Goal: Transaction & Acquisition: Purchase product/service

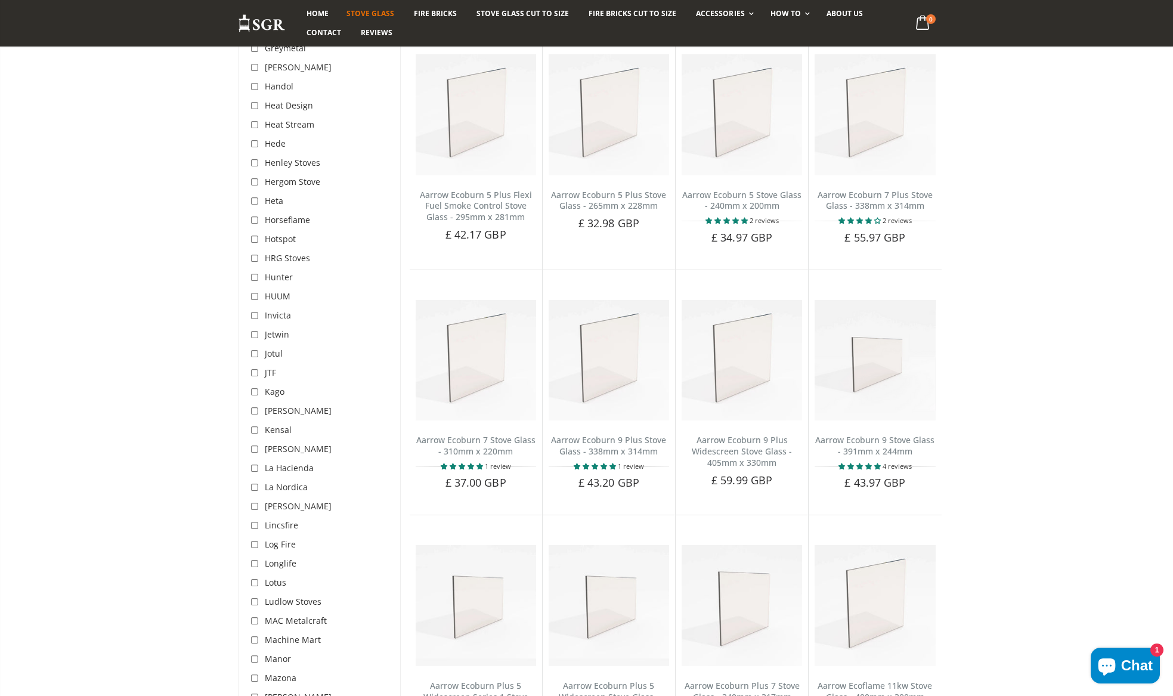
scroll to position [1991, 0]
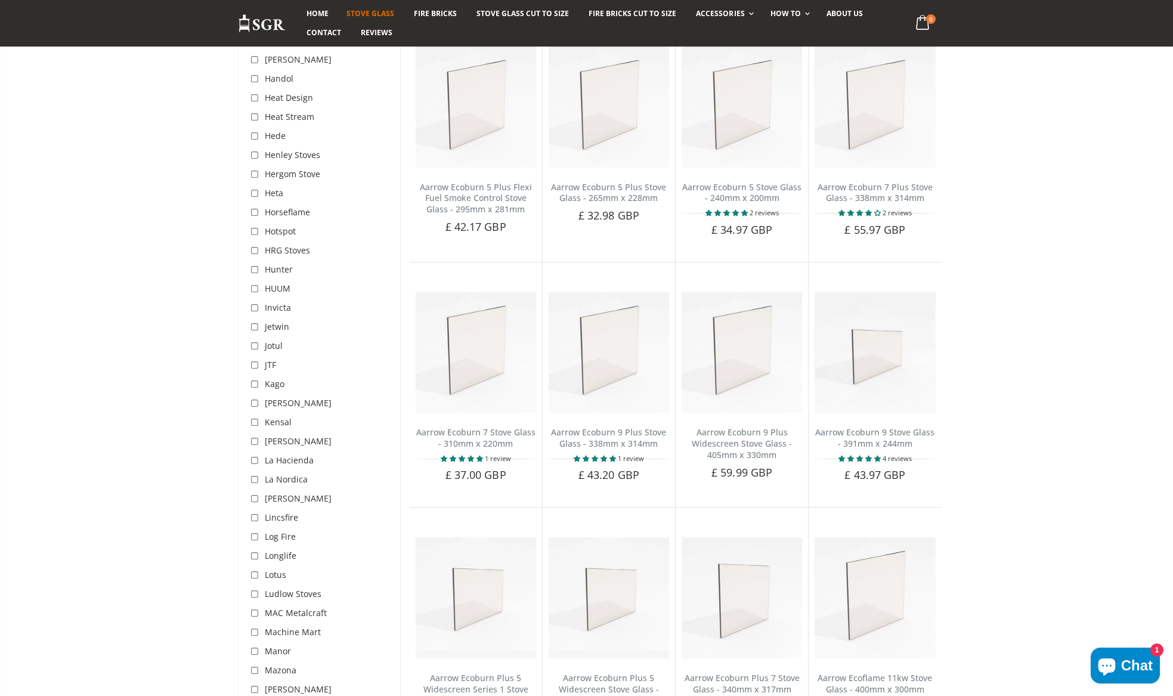
click at [255, 341] on input "checkbox" at bounding box center [256, 347] width 12 height 12
checkbox input "true"
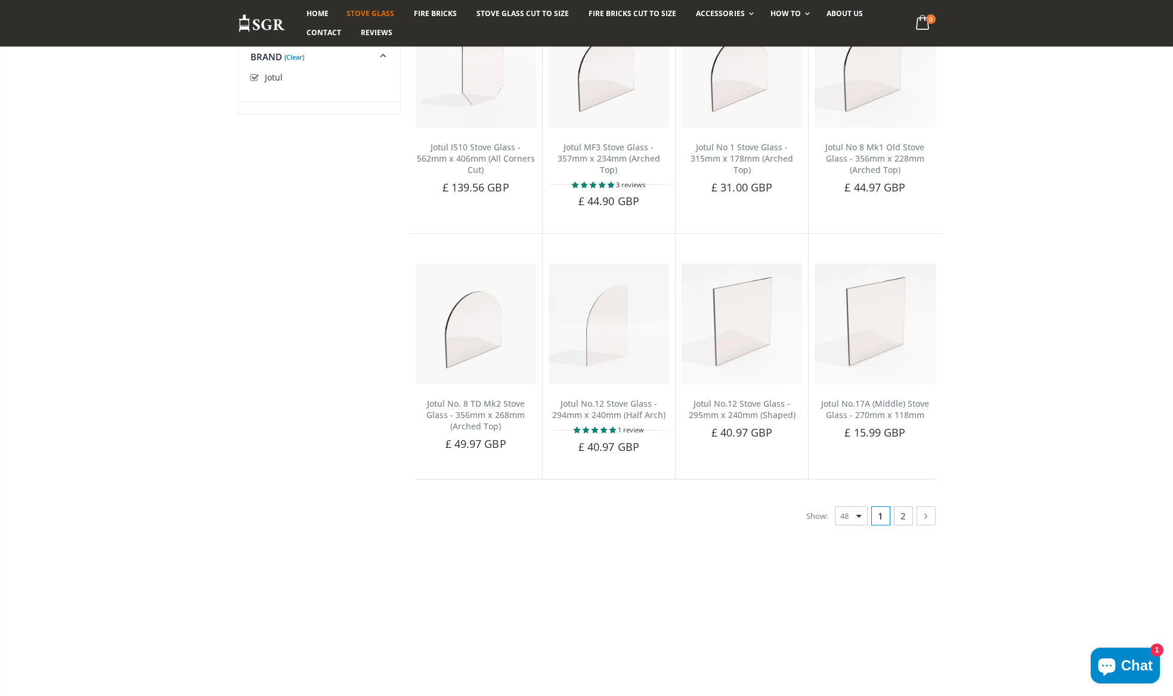
scroll to position [2742, 0]
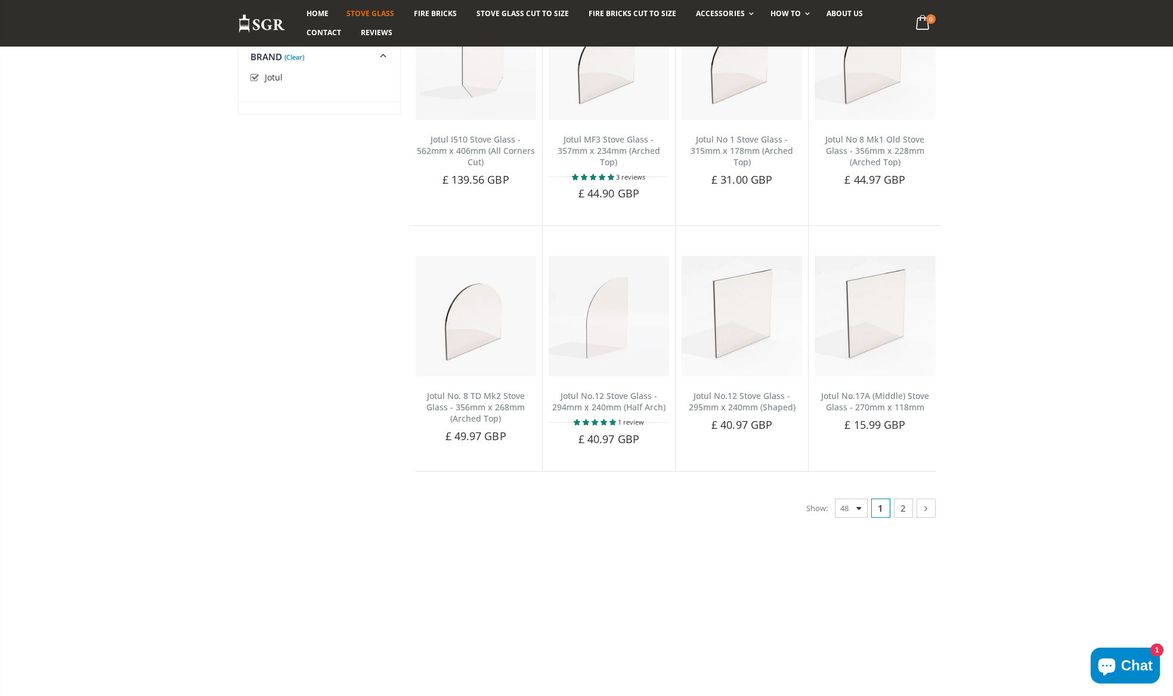
click at [902, 506] on link "2" at bounding box center [903, 508] width 19 height 19
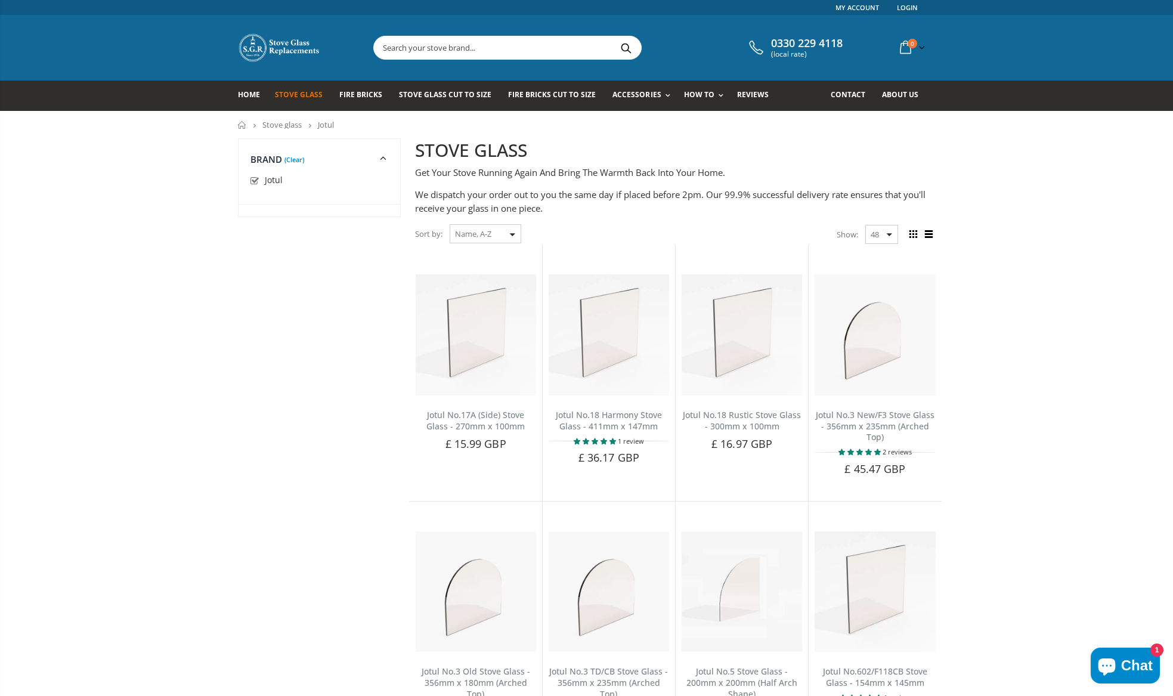
click at [509, 236] on select "Featured Best Selling Name, A-Z Name, Z-A Price, low to high Price, high to low…" at bounding box center [486, 233] width 72 height 19
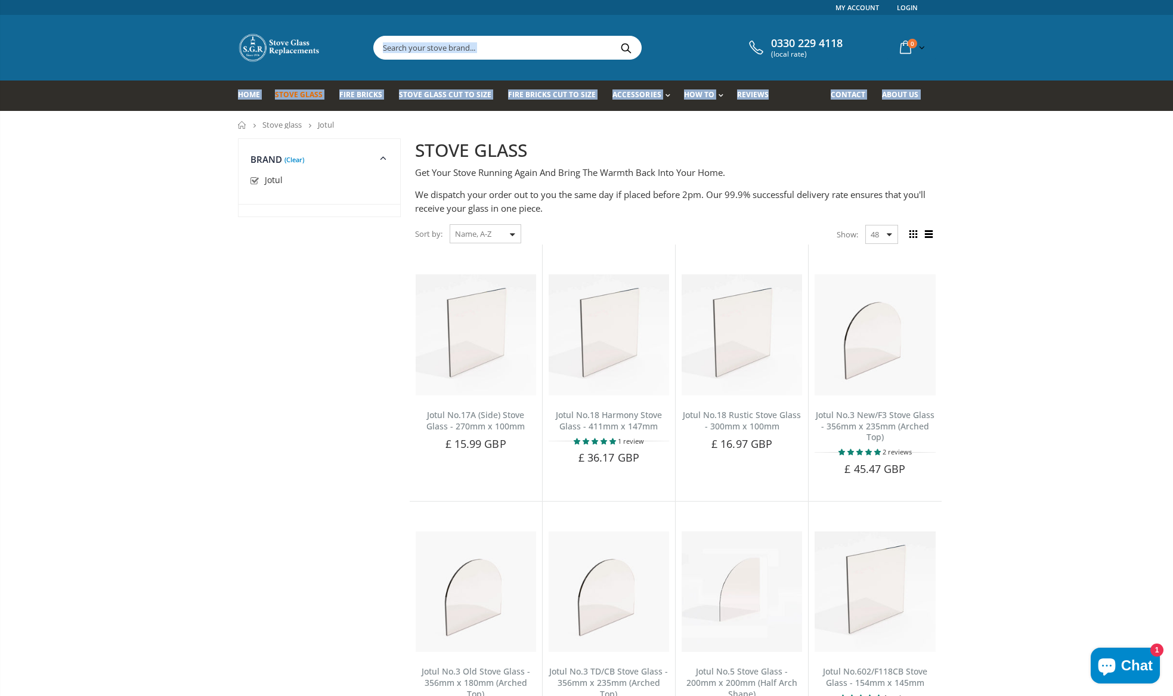
click at [1170, 81] on div "Links My Account Login 0330 229 4118 (local rate) 0 item(s) 0 item(s) You have …" at bounding box center [586, 55] width 1173 height 111
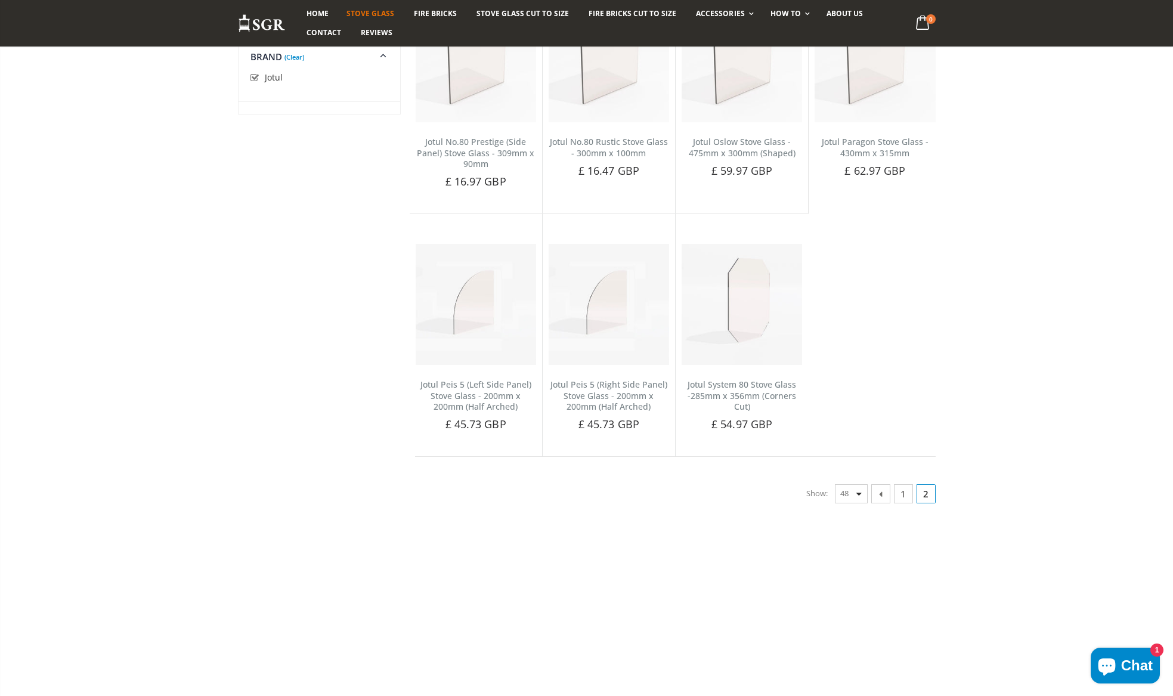
scroll to position [1140, 0]
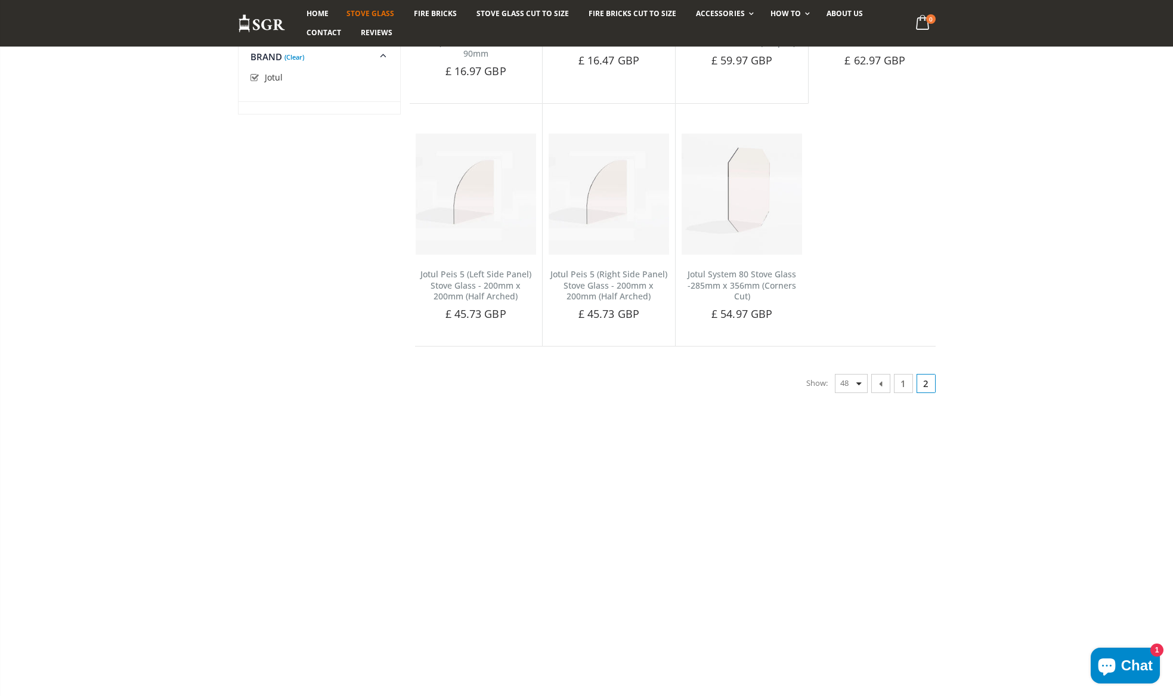
click at [899, 386] on link "1" at bounding box center [903, 383] width 19 height 19
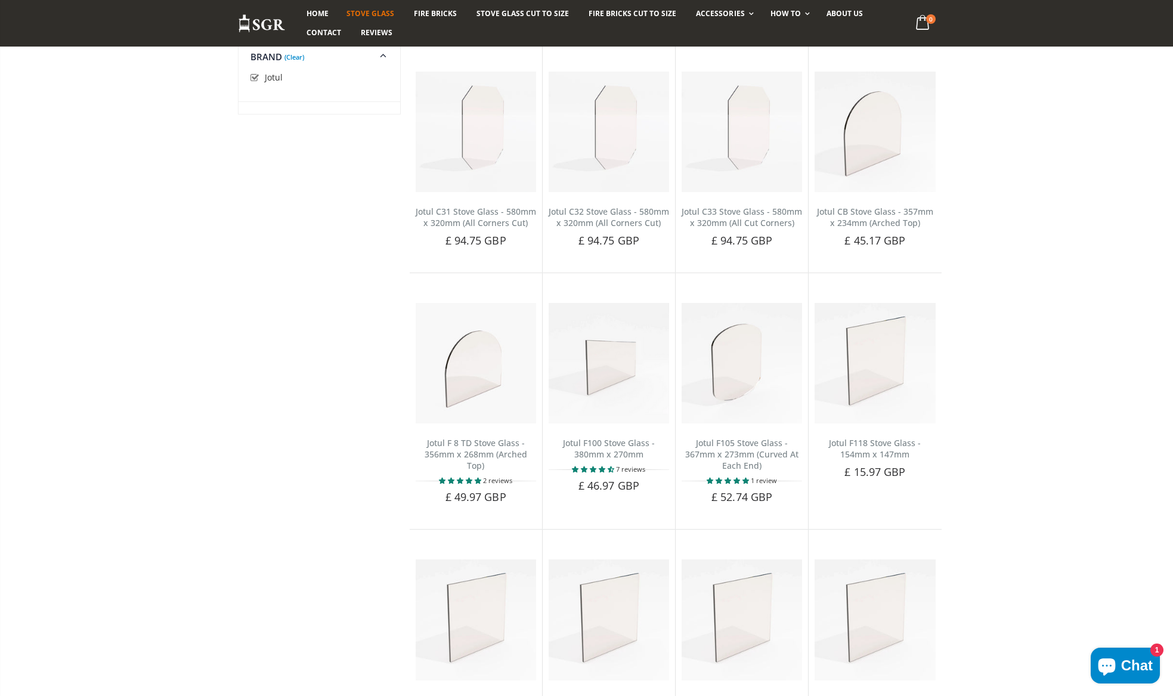
scroll to position [685, 0]
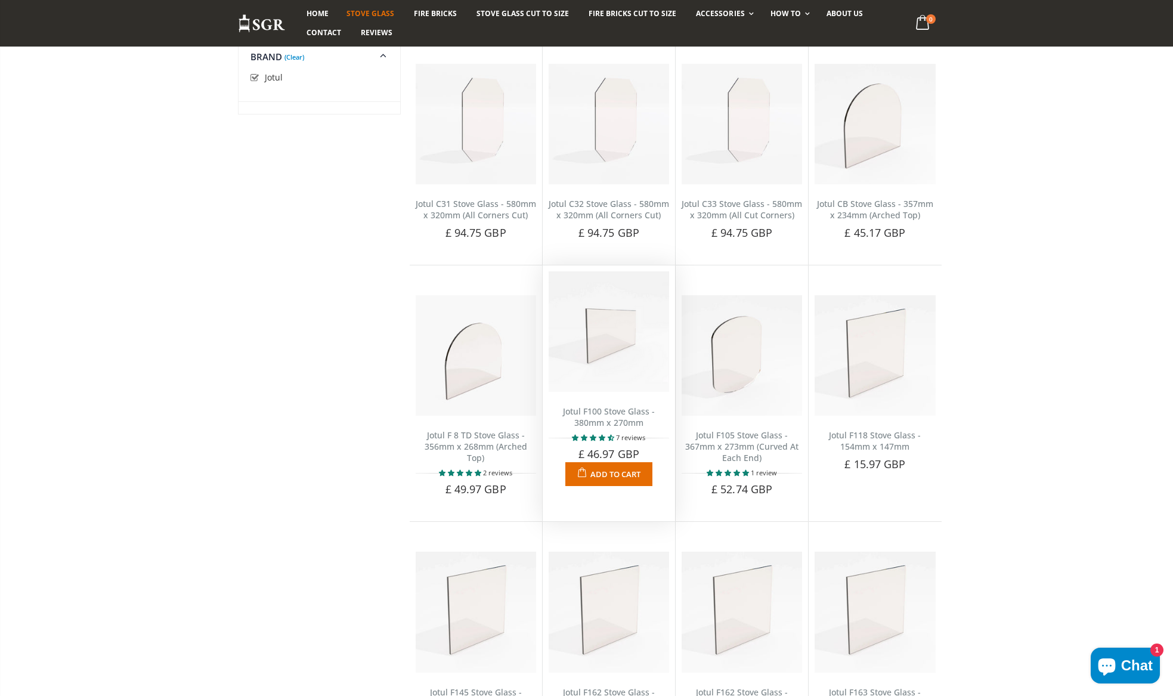
click at [605, 358] on img at bounding box center [609, 331] width 120 height 120
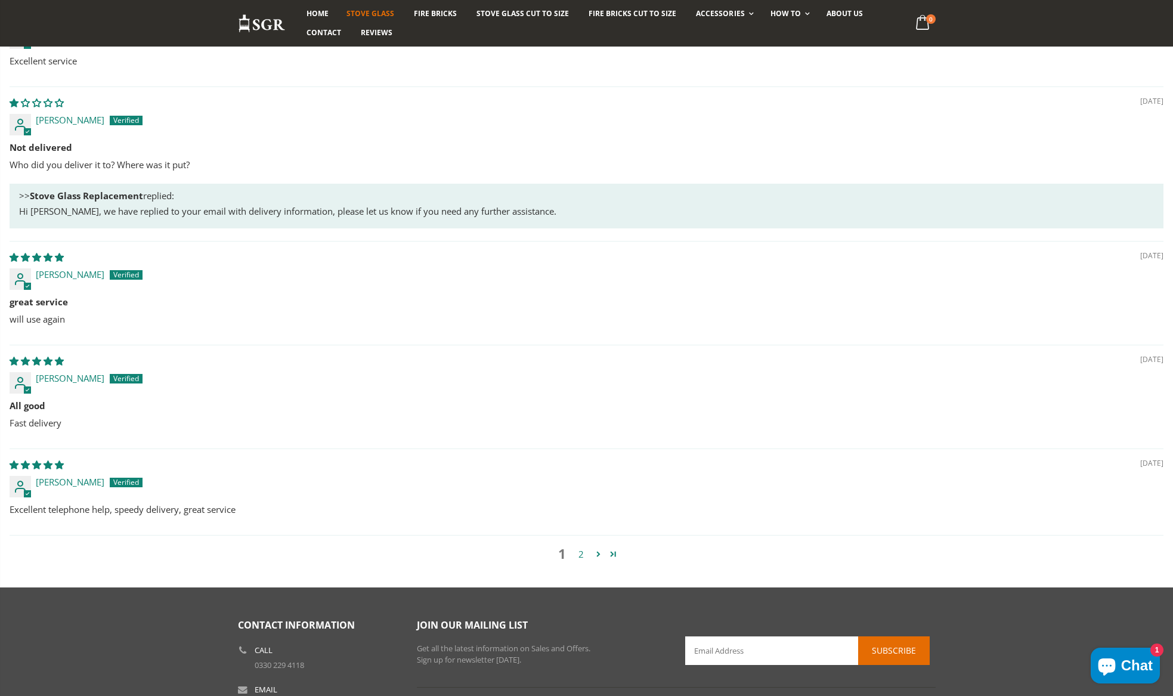
scroll to position [1130, 0]
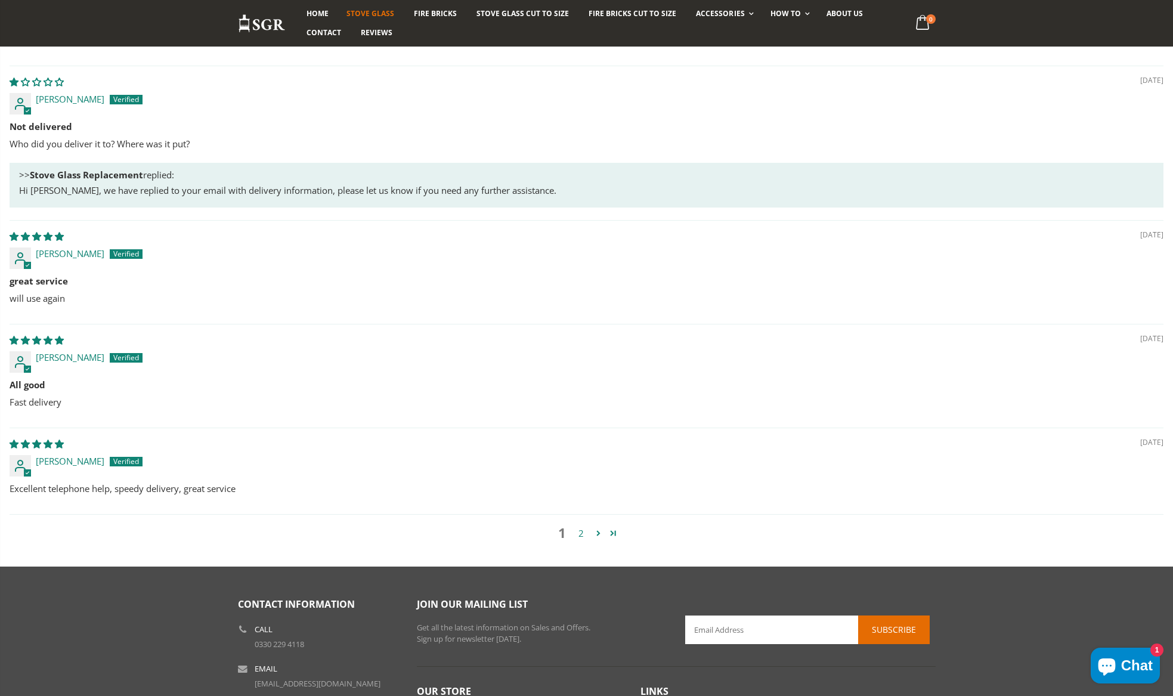
click at [583, 536] on link "2" at bounding box center [581, 534] width 19 height 14
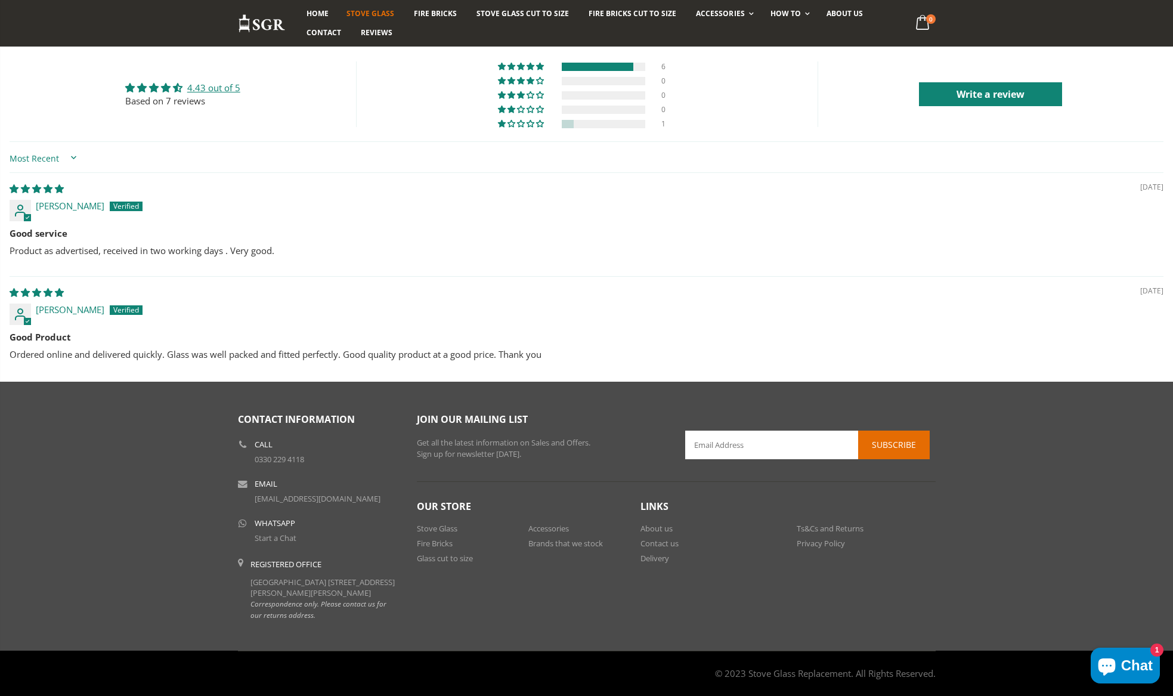
scroll to position [998, 0]
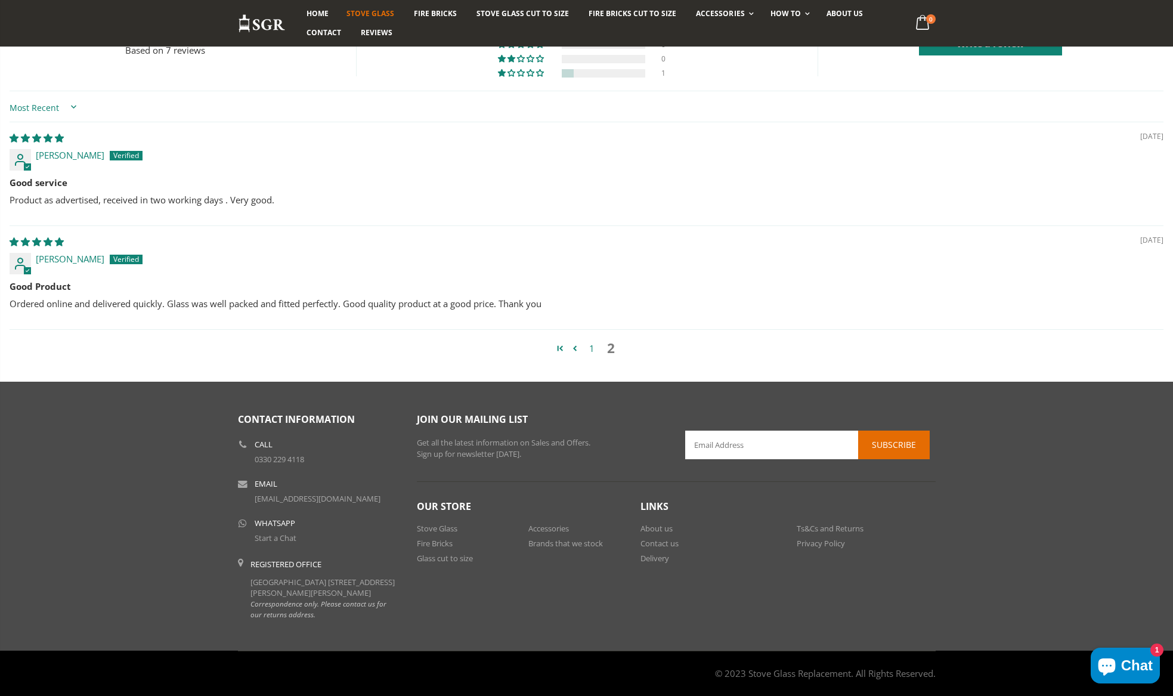
click at [595, 344] on div "1 2" at bounding box center [587, 348] width 1154 height 38
click at [590, 342] on link "1" at bounding box center [592, 349] width 19 height 14
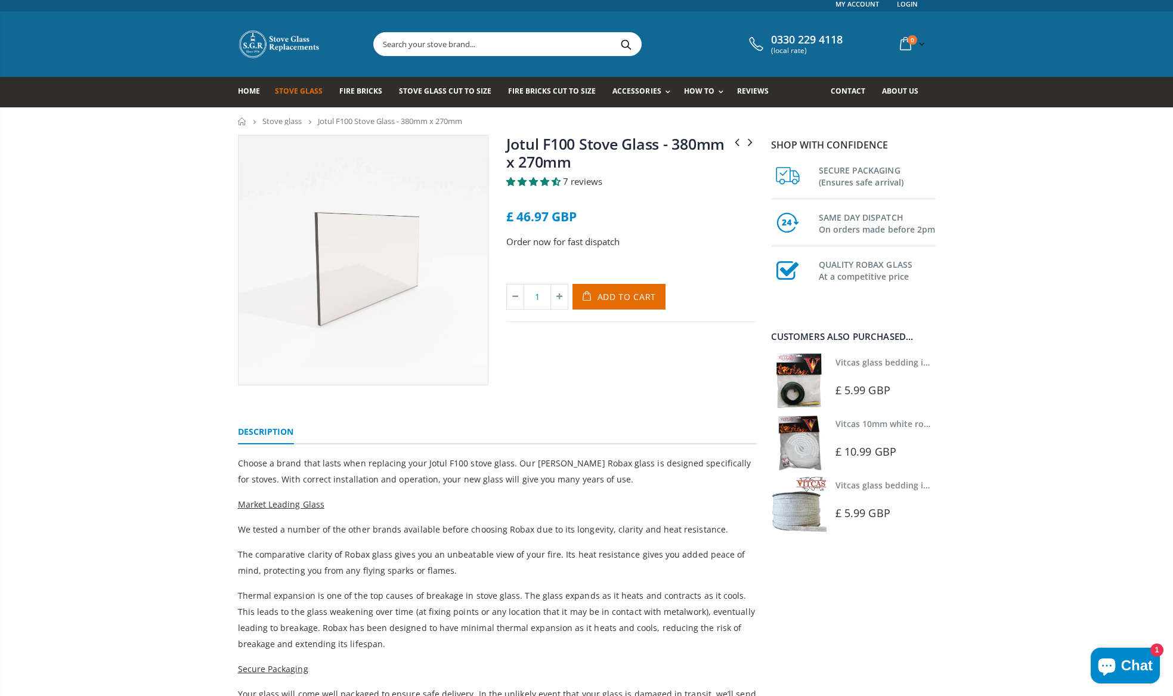
scroll to position [0, 0]
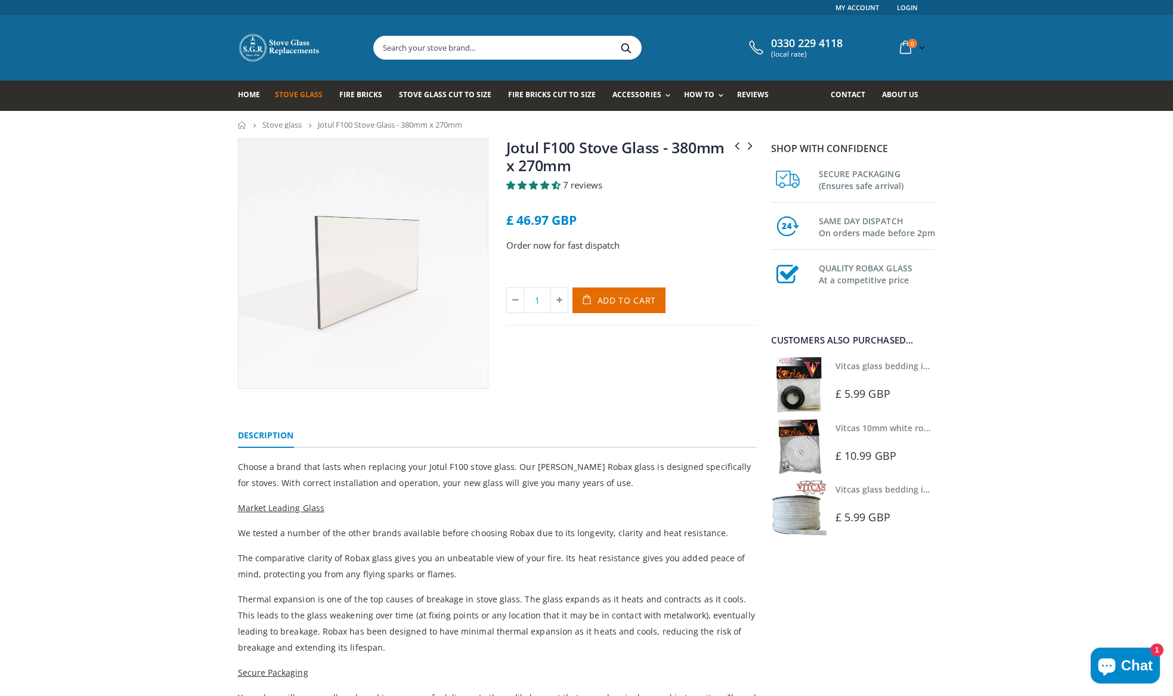
click at [614, 297] on span "Add to Cart" at bounding box center [627, 300] width 59 height 11
click at [638, 129] on link "Rope Kits" at bounding box center [681, 127] width 122 height 20
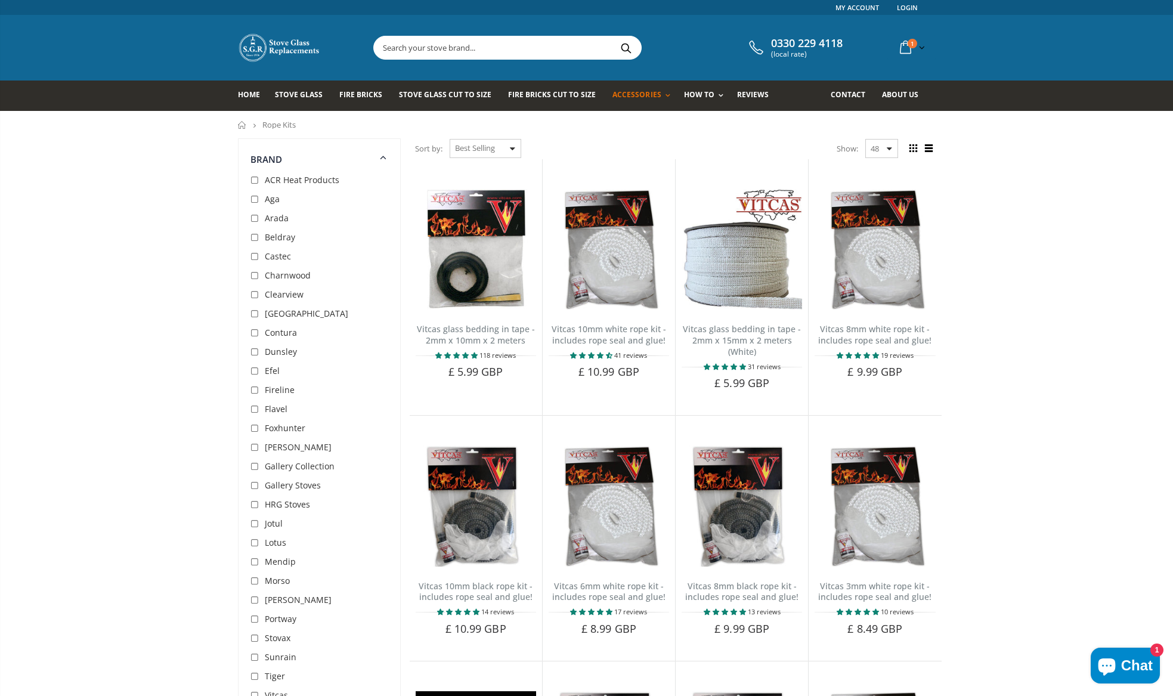
click at [255, 525] on input "checkbox" at bounding box center [256, 524] width 12 height 12
checkbox input "true"
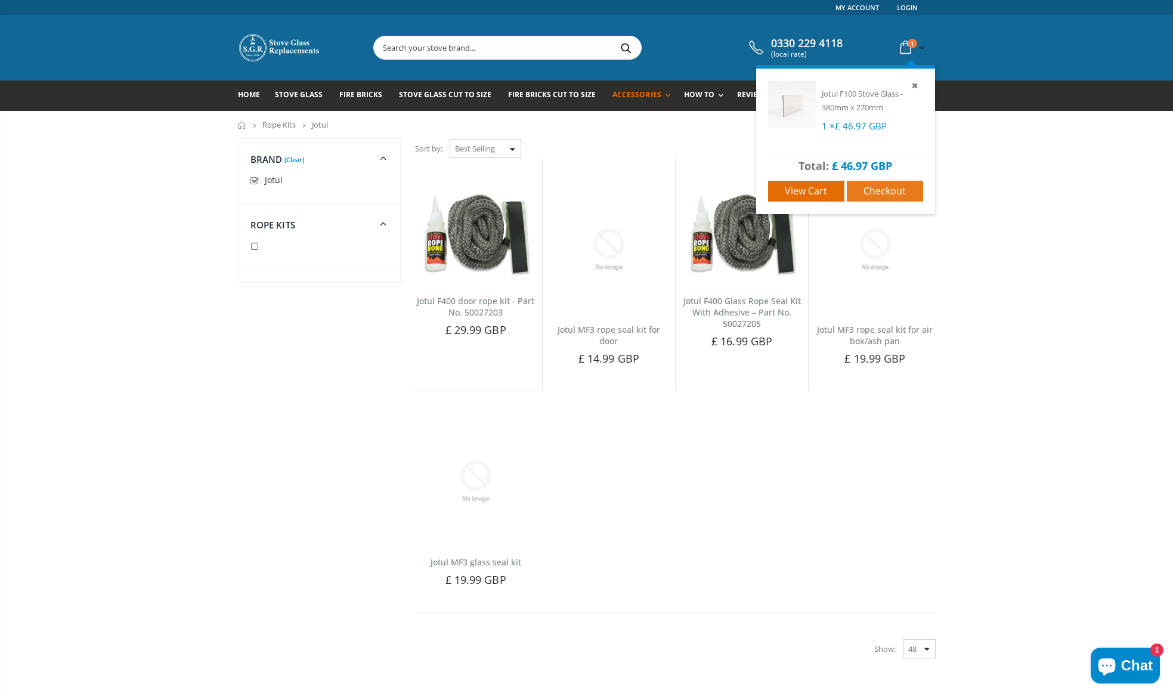
click at [873, 193] on span "Checkout" at bounding box center [885, 190] width 42 height 13
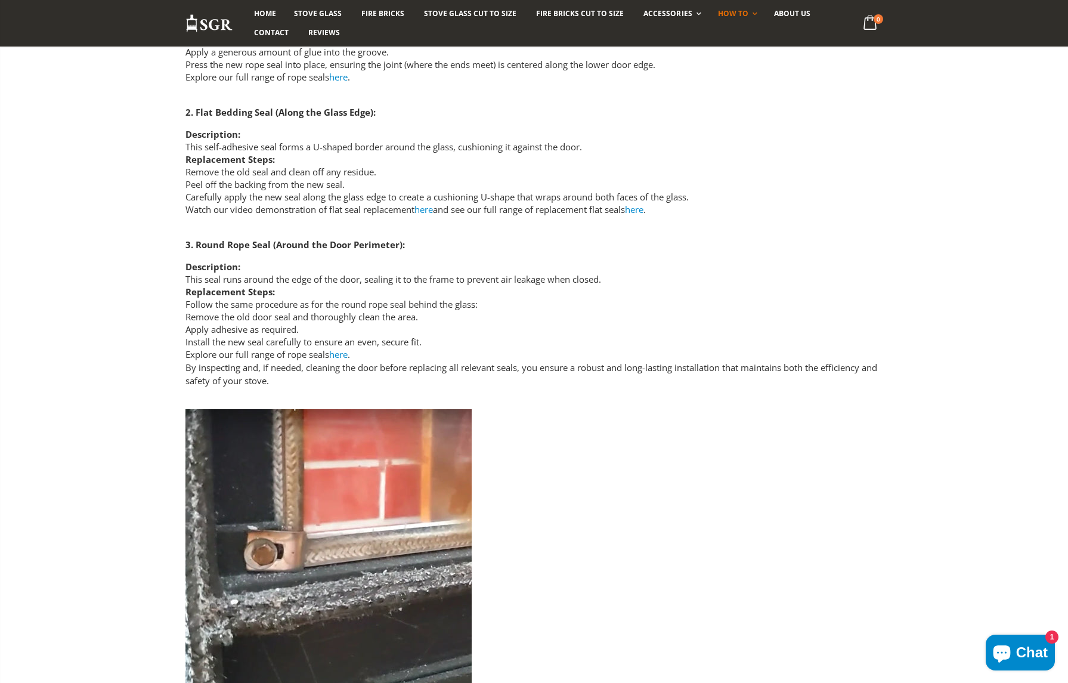
scroll to position [2059, 0]
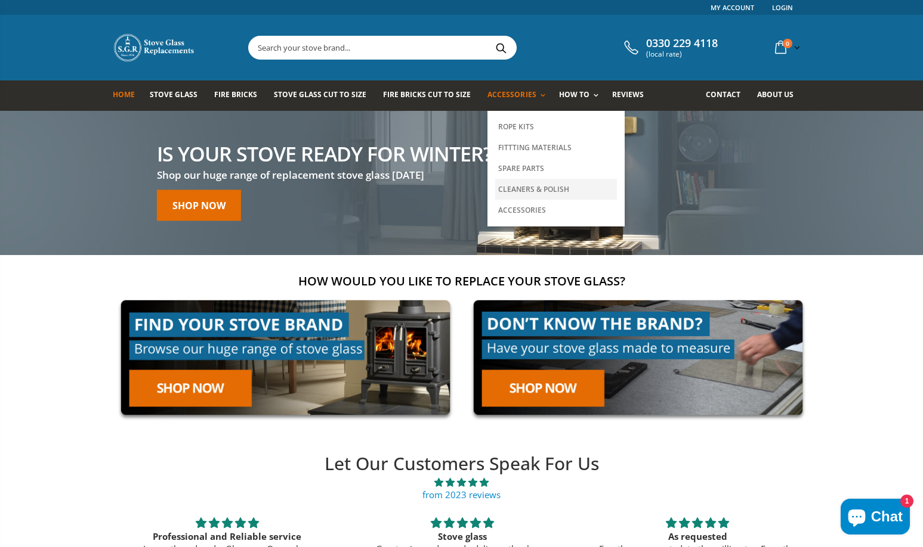
click at [517, 189] on link "Cleaners & Polish" at bounding box center [556, 189] width 122 height 21
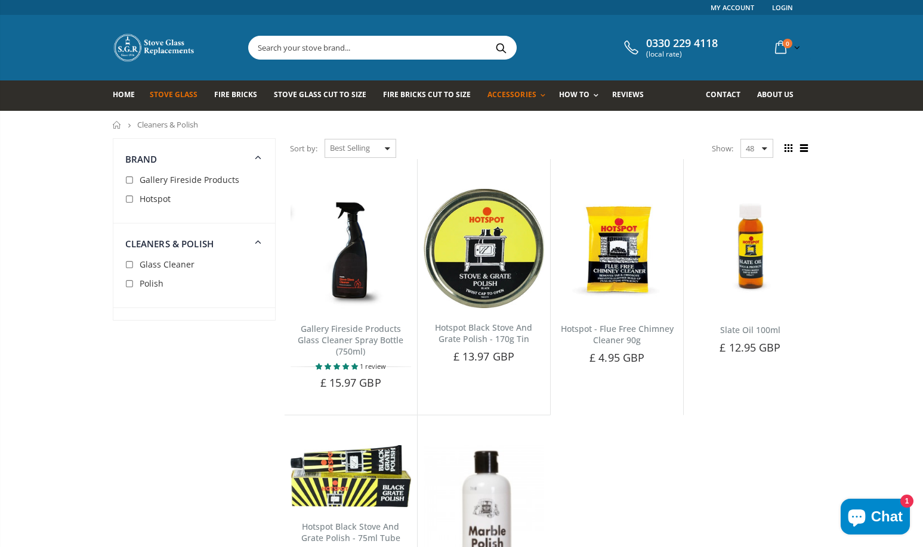
click at [167, 99] on link "Stove Glass" at bounding box center [178, 96] width 57 height 30
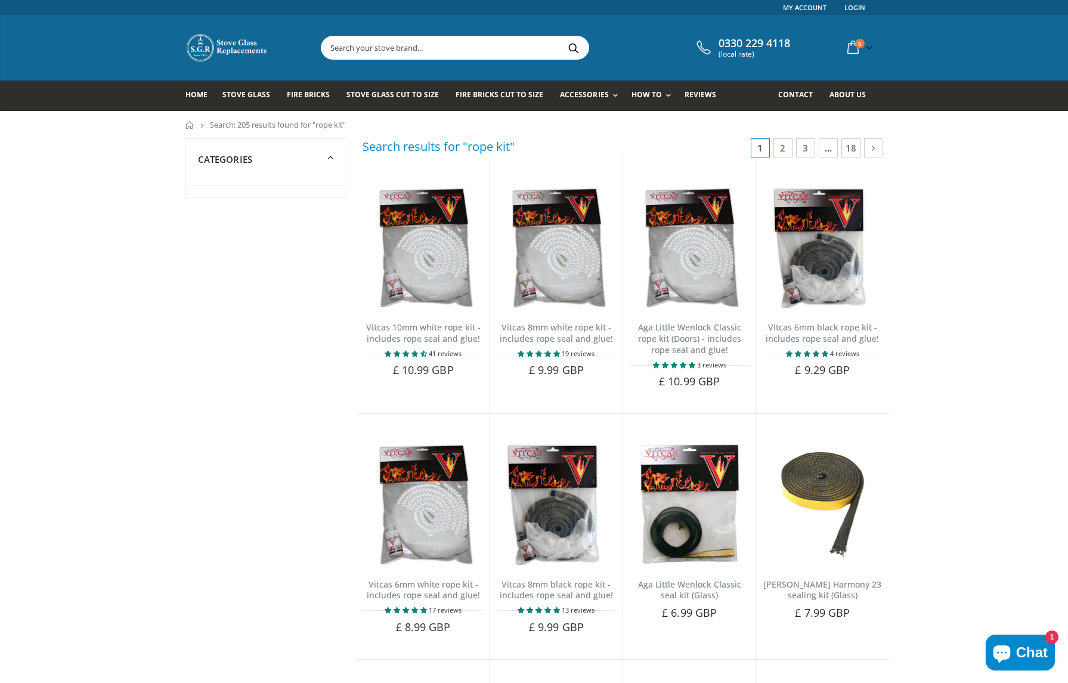
click at [333, 162] on icon at bounding box center [331, 157] width 14 height 14
click at [333, 159] on icon at bounding box center [331, 157] width 16 height 14
click at [284, 197] on div "Categories" at bounding box center [266, 168] width 163 height 60
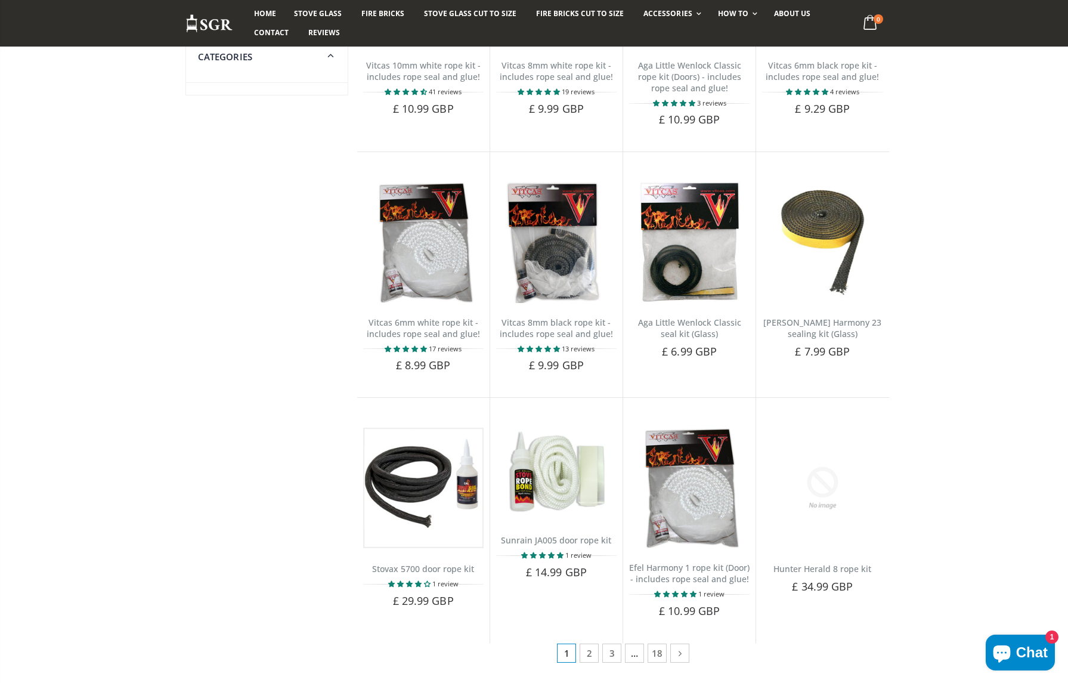
scroll to position [258, 0]
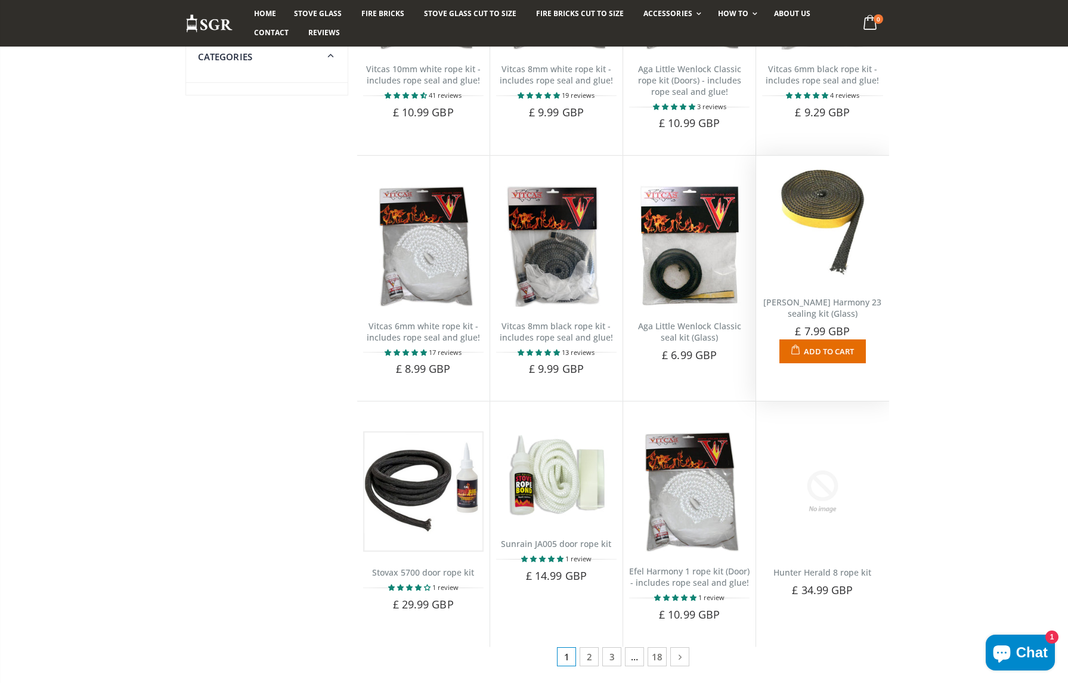
click at [807, 239] on img at bounding box center [822, 222] width 120 height 120
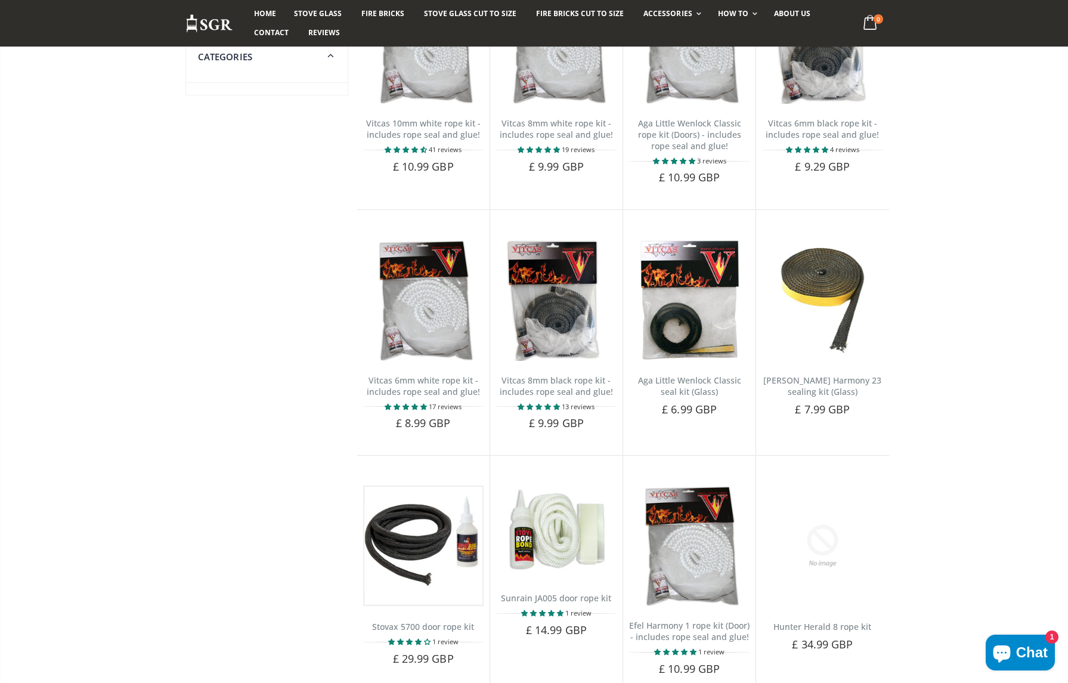
scroll to position [0, 0]
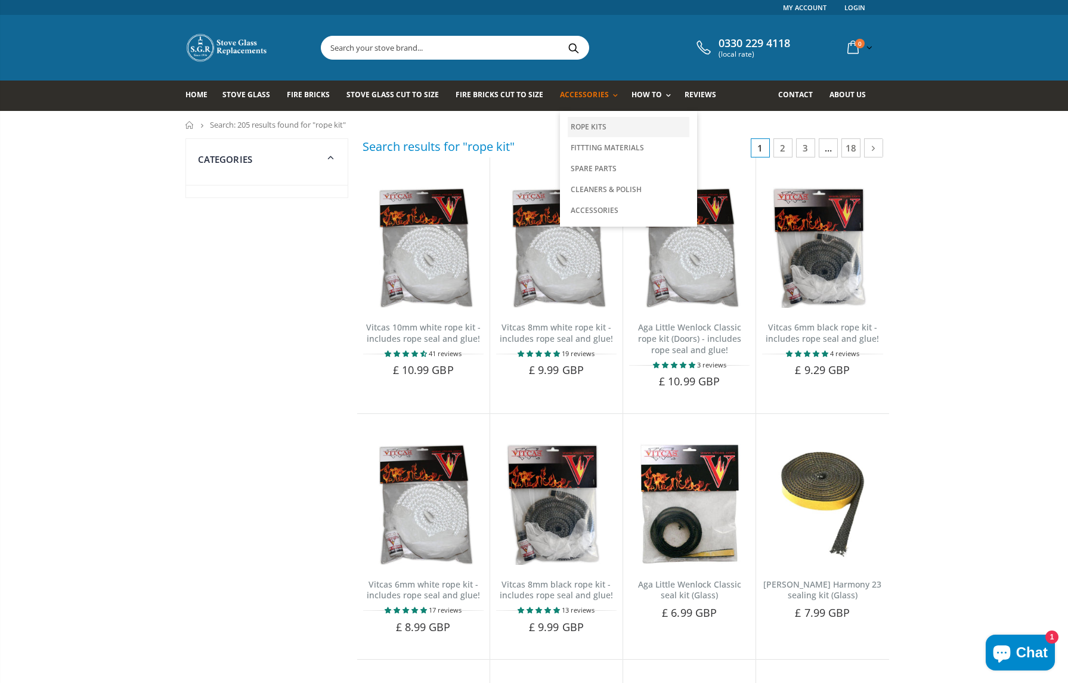
click at [578, 126] on link "Rope Kits" at bounding box center [629, 127] width 122 height 20
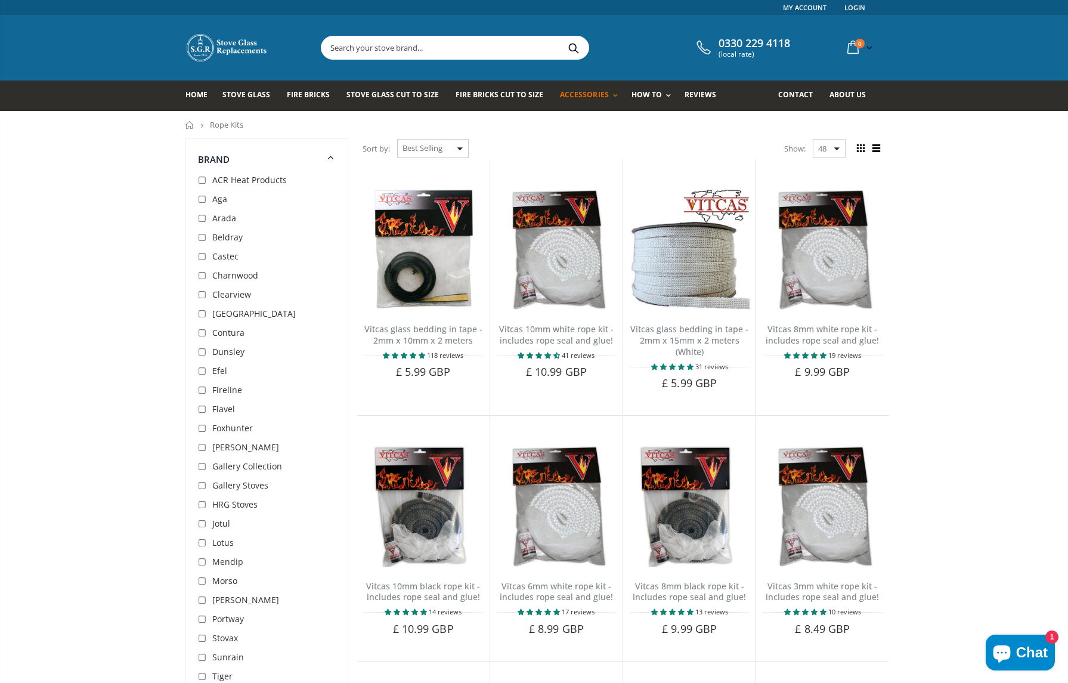
click at [200, 520] on input "checkbox" at bounding box center [204, 524] width 12 height 12
checkbox input "true"
